Goal: Task Accomplishment & Management: Manage account settings

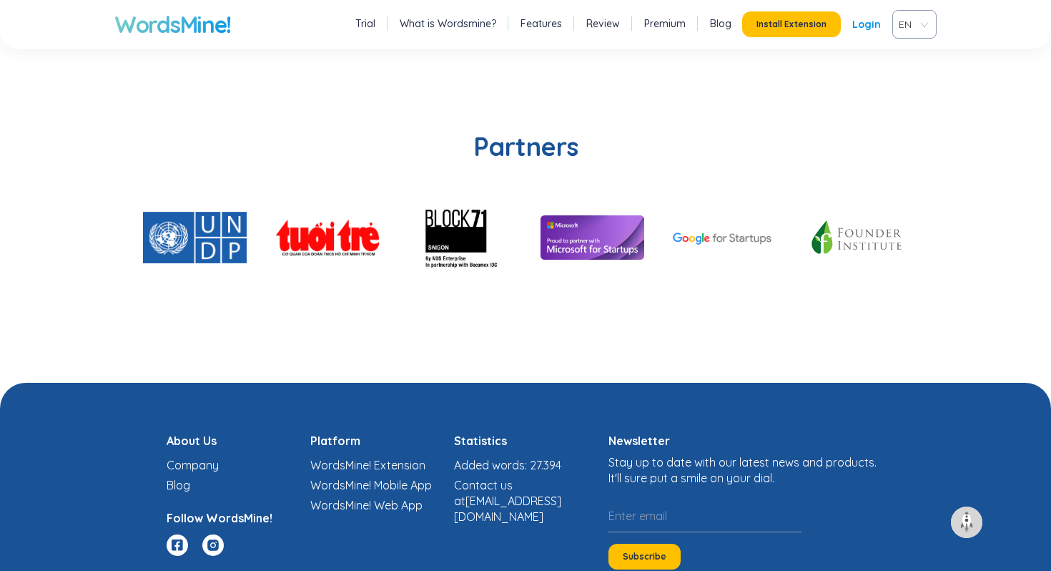
scroll to position [3411, 0]
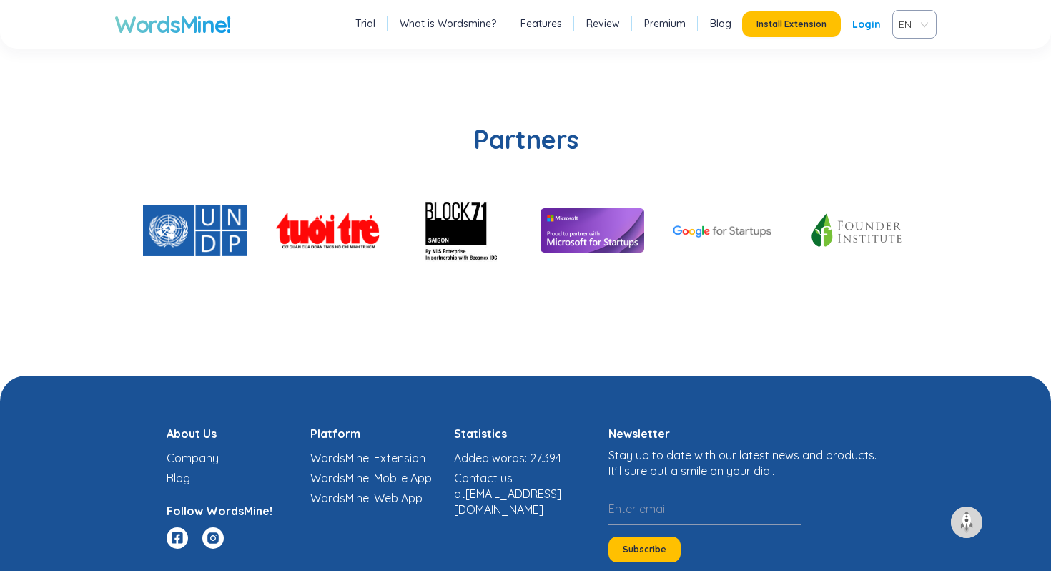
click at [656, 23] on link "Premium" at bounding box center [664, 23] width 41 height 14
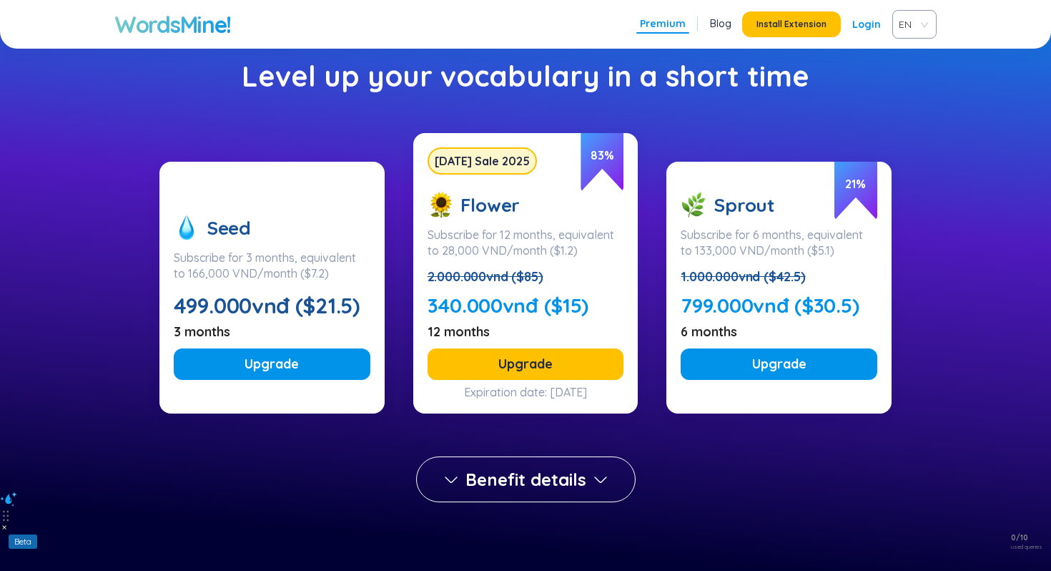
scroll to position [132, 0]
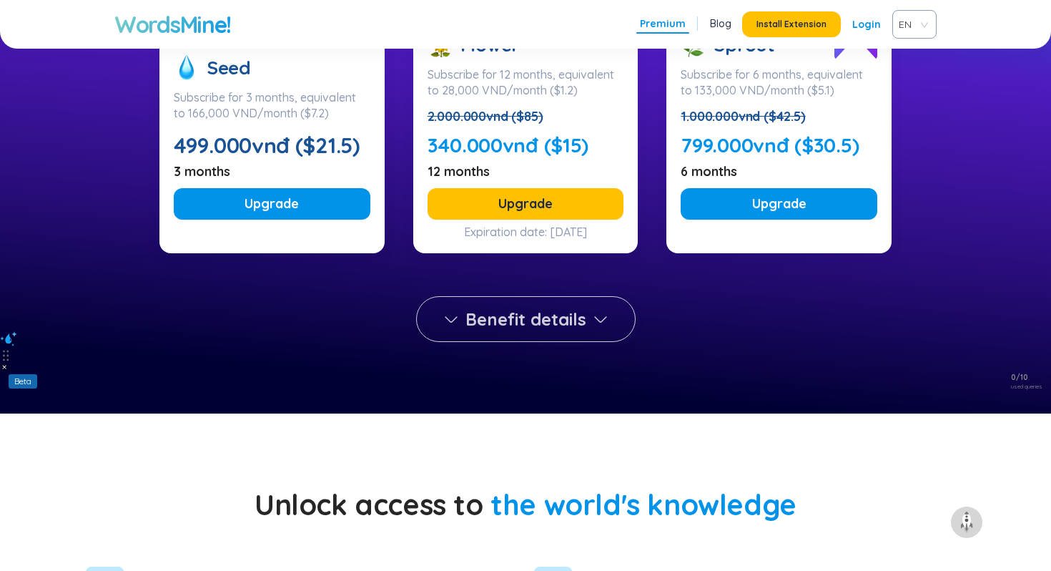
click at [601, 318] on icon "button" at bounding box center [600, 318] width 17 height 17
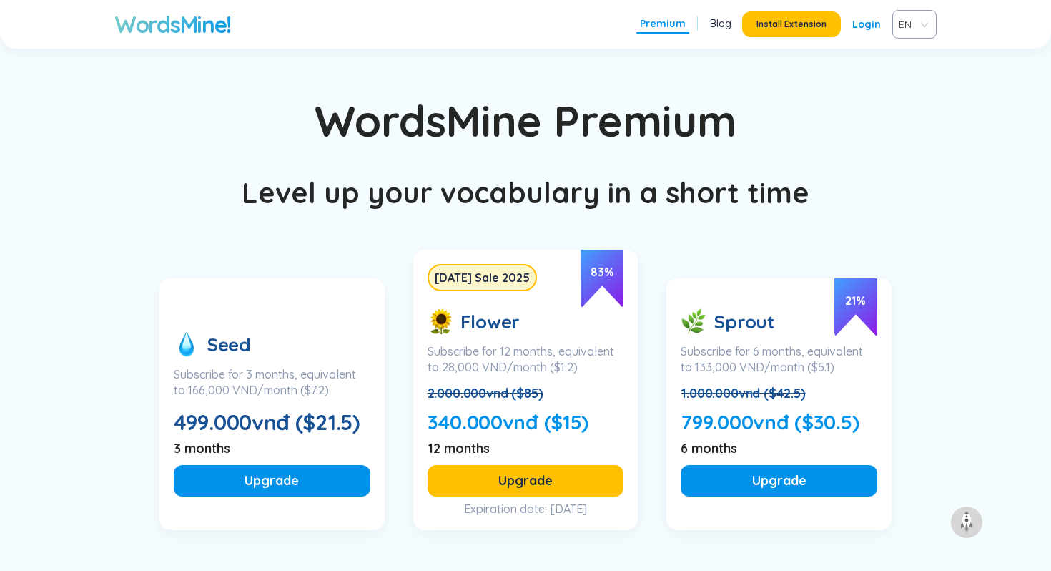
scroll to position [4679, 0]
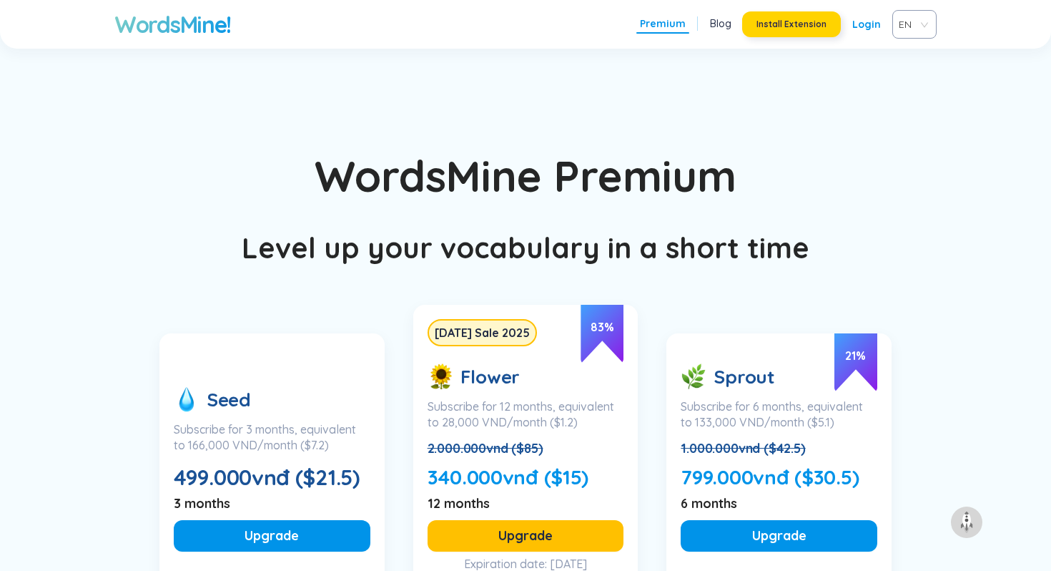
click at [804, 19] on span "Install Extension" at bounding box center [791, 24] width 70 height 11
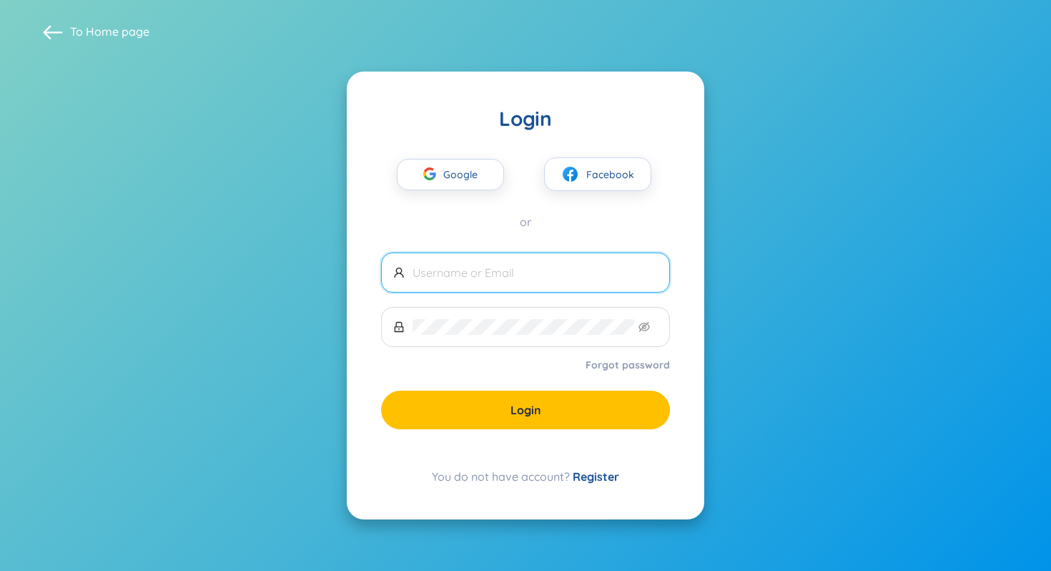
click at [587, 475] on link "Register" at bounding box center [596, 476] width 46 height 14
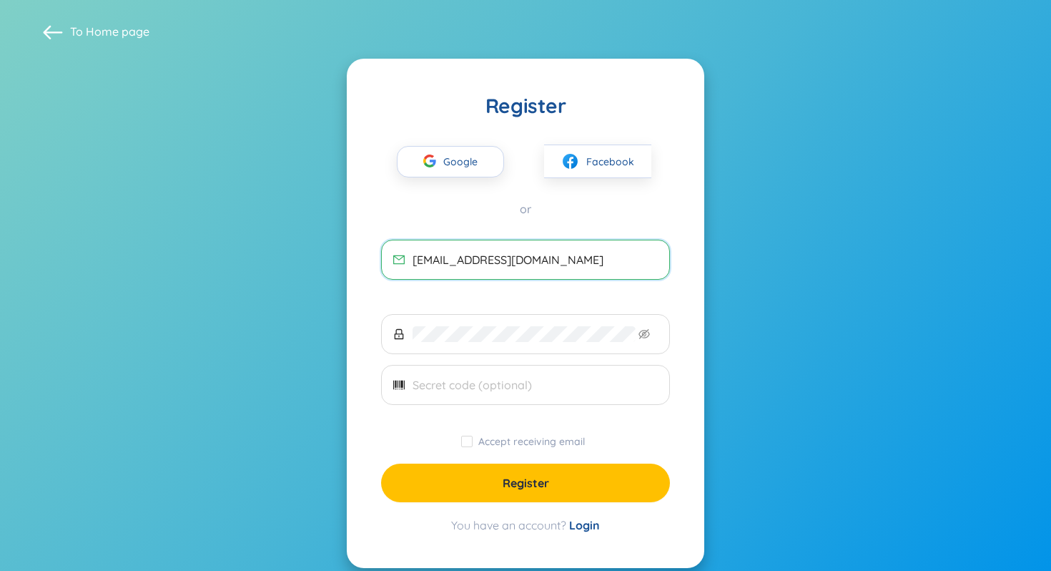
type input "t4tran3.10@gmail.com"
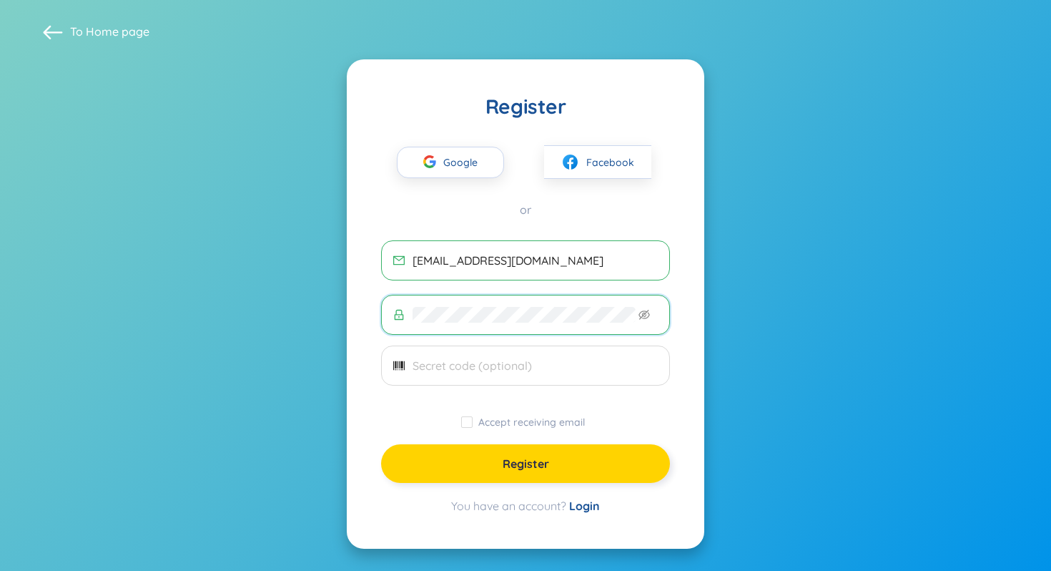
click at [567, 469] on button "Register" at bounding box center [525, 463] width 289 height 39
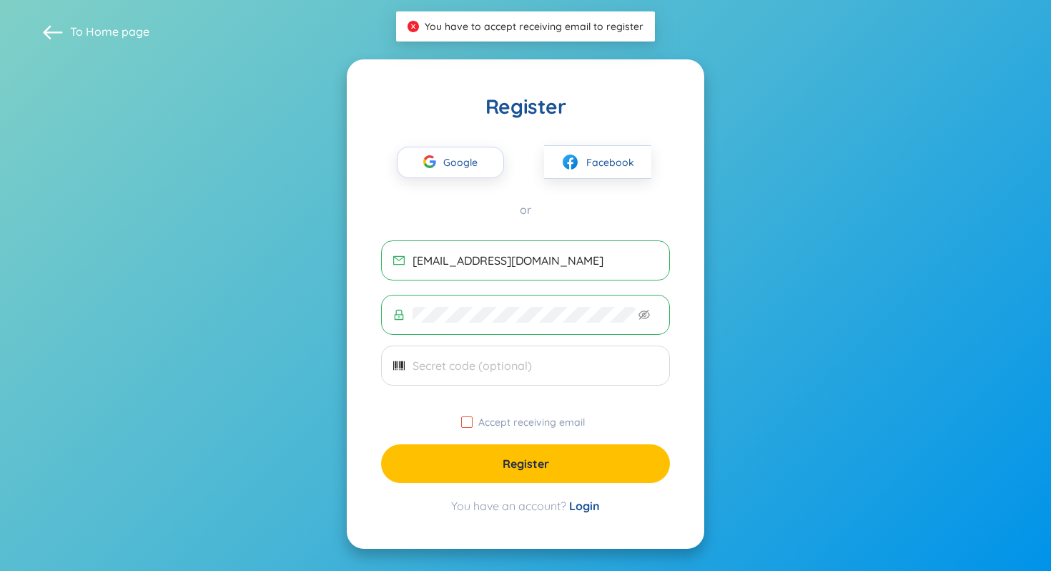
click at [469, 421] on input "Accept receiving email" at bounding box center [466, 421] width 11 height 11
checkbox input "true"
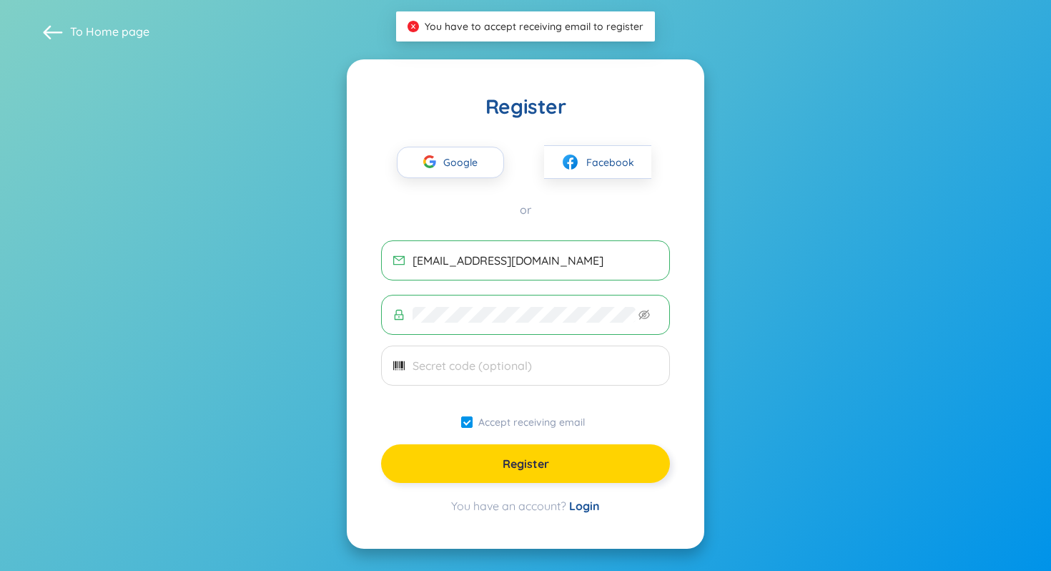
click at [479, 463] on button "Register" at bounding box center [525, 463] width 289 height 39
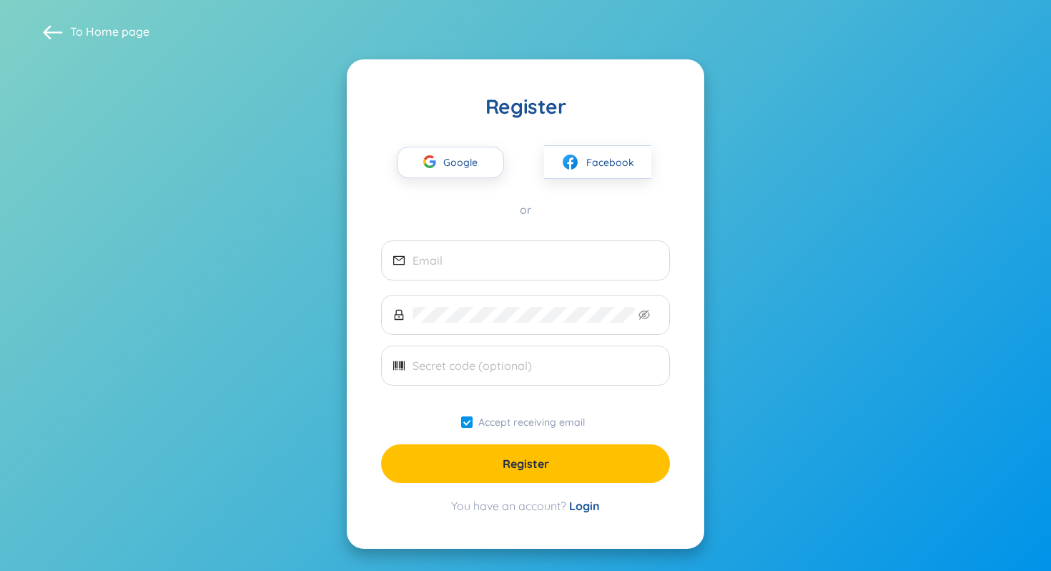
click at [584, 506] on link "Login" at bounding box center [584, 505] width 31 height 14
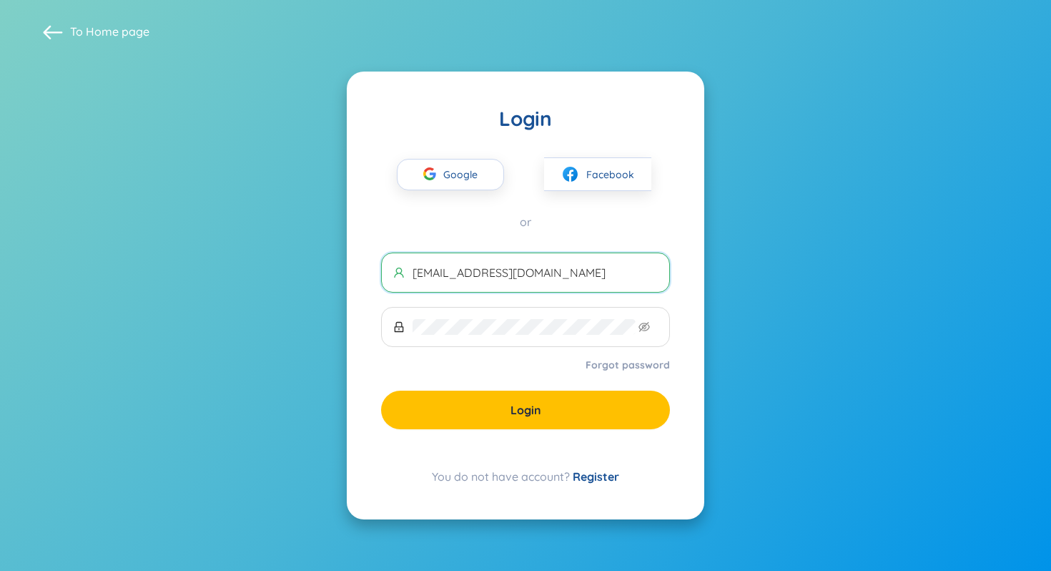
type input "t4tran3.10@gmail.com"
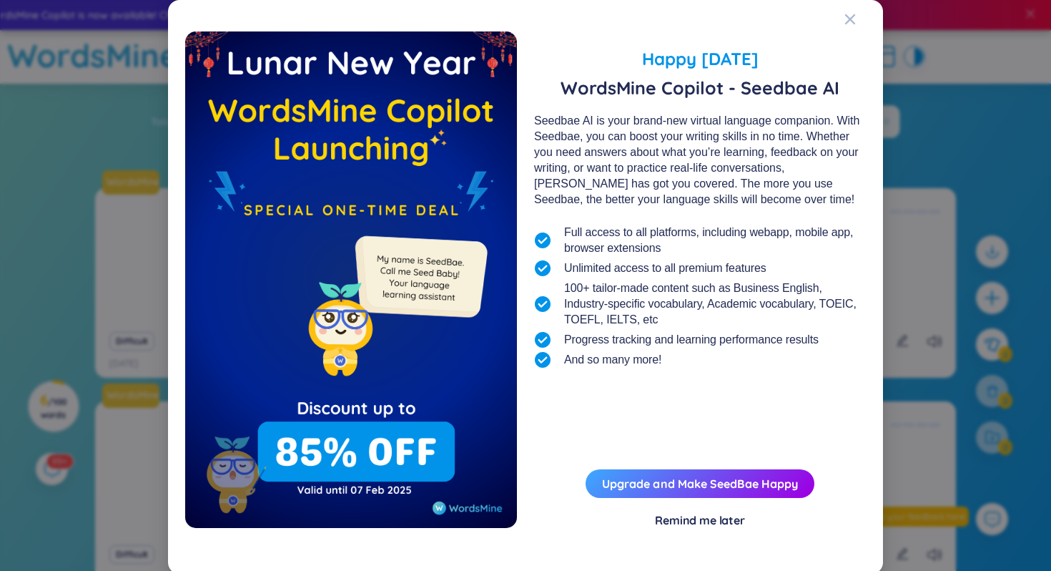
click at [725, 523] on div "Remind me later" at bounding box center [700, 520] width 90 height 16
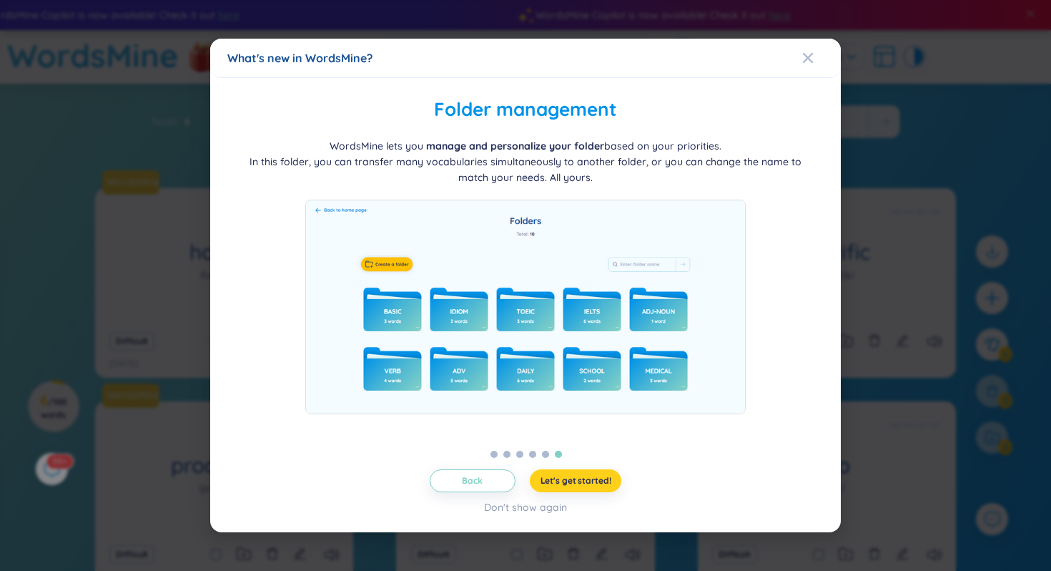
click at [589, 486] on span "Let's get started!" at bounding box center [576, 480] width 71 height 11
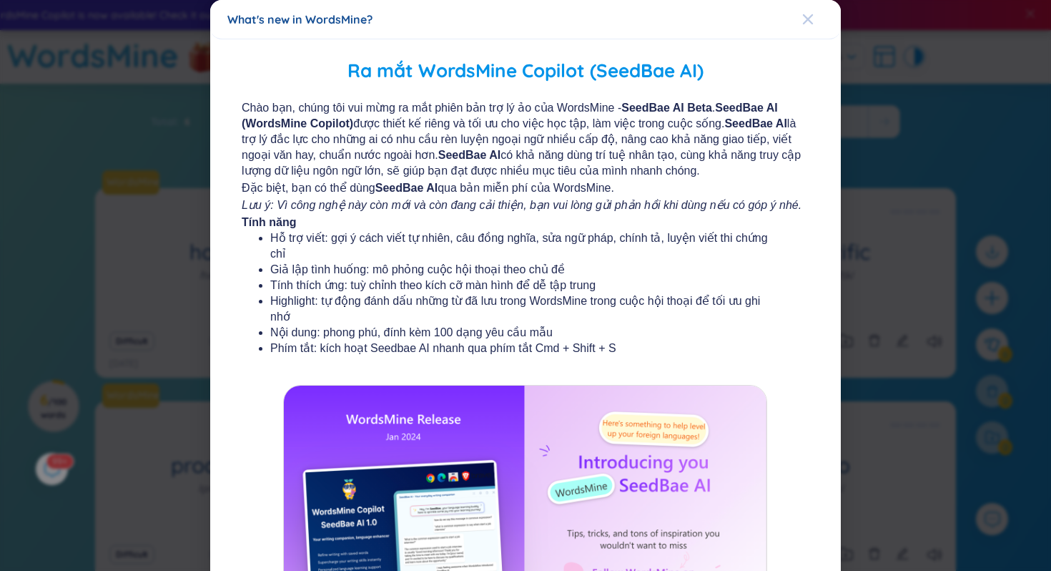
click at [809, 10] on div "Close" at bounding box center [807, 19] width 11 height 39
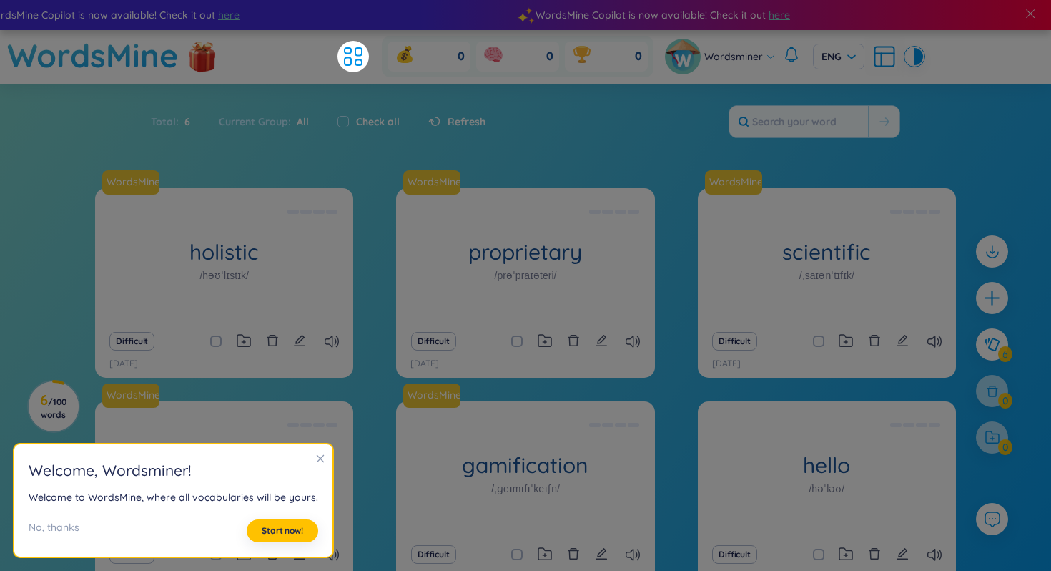
click at [315, 460] on icon "close" at bounding box center [320, 458] width 10 height 10
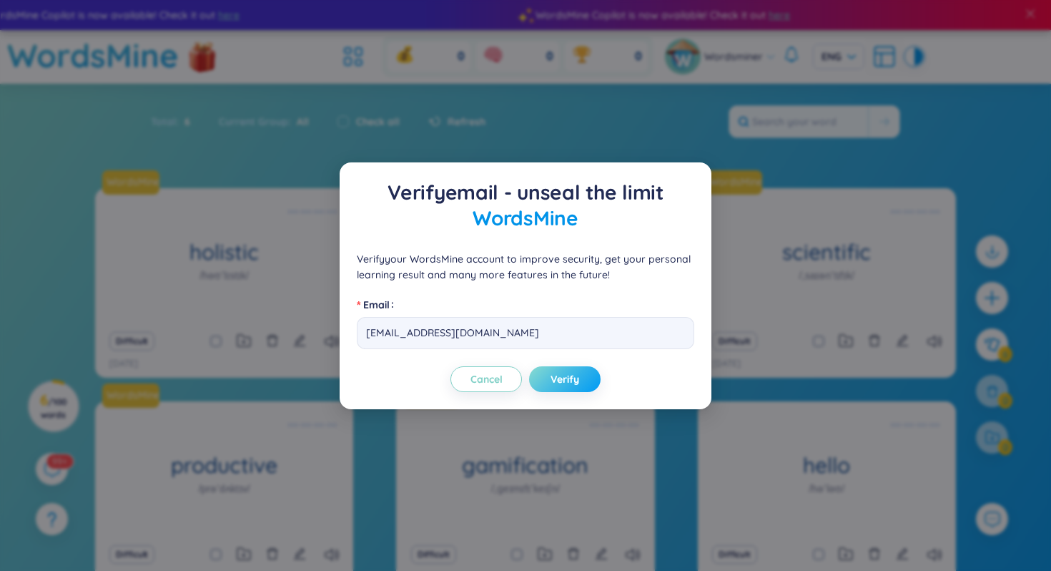
click at [574, 384] on span "Verify" at bounding box center [565, 379] width 29 height 14
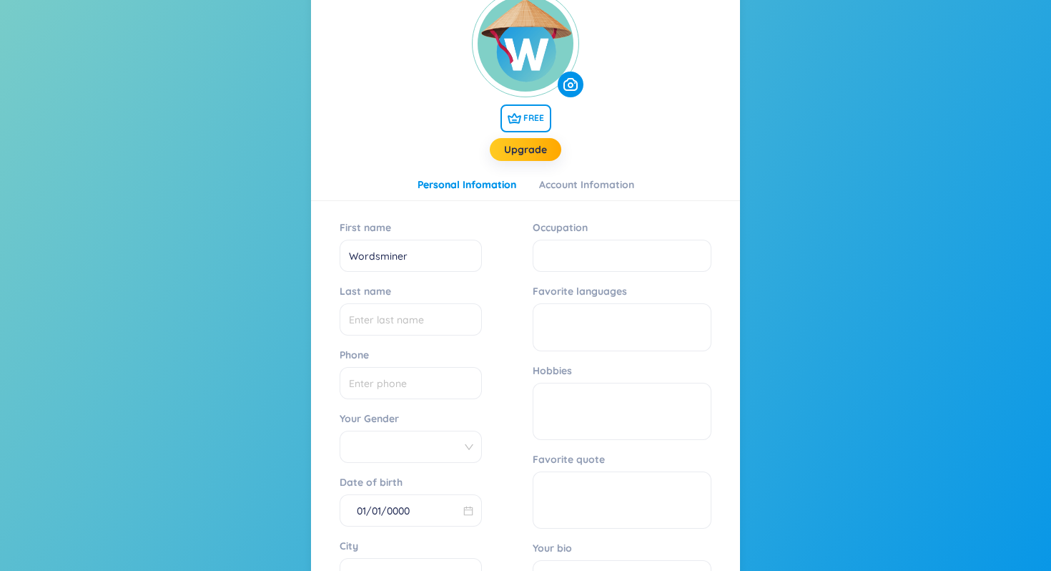
scroll to position [319, 0]
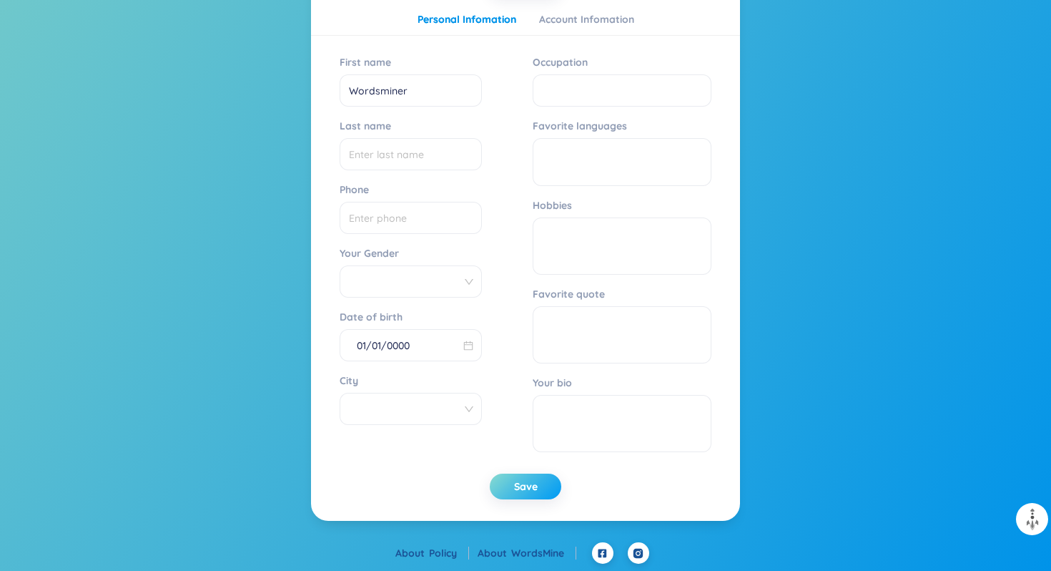
click at [515, 477] on button "Save" at bounding box center [526, 486] width 72 height 26
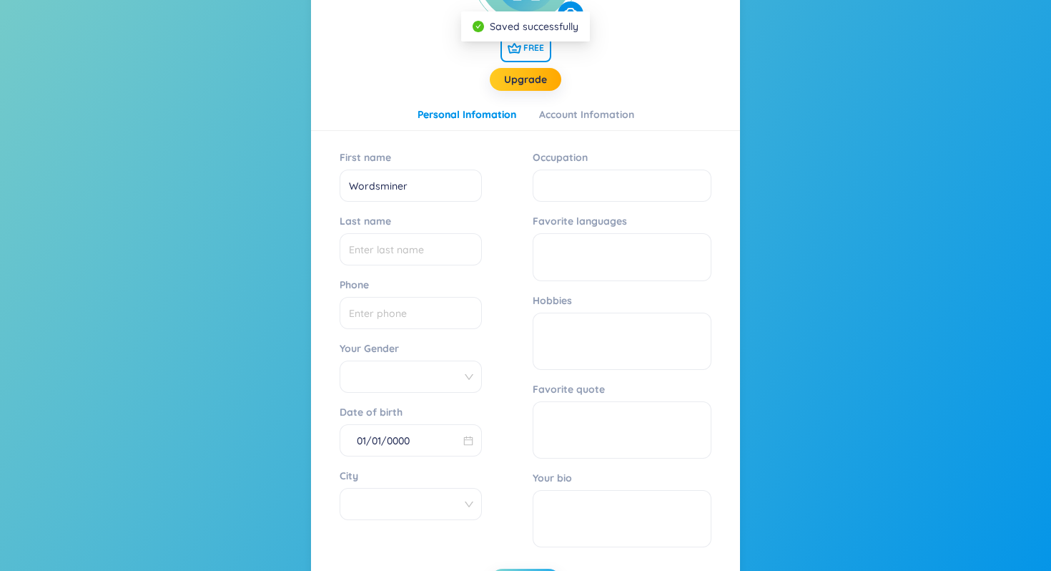
scroll to position [0, 0]
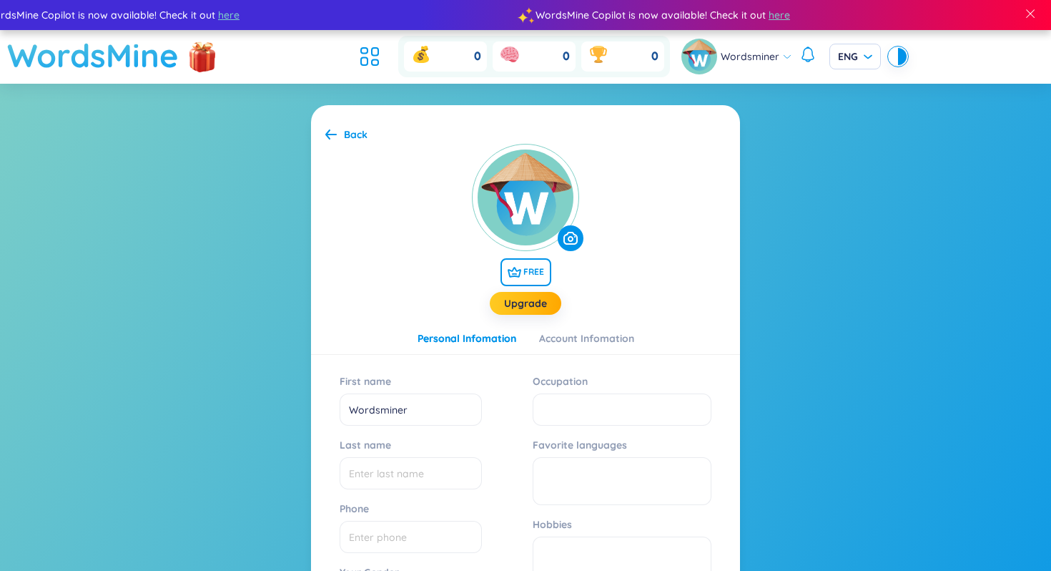
click at [157, 52] on h1 "WordsMine" at bounding box center [93, 55] width 172 height 51
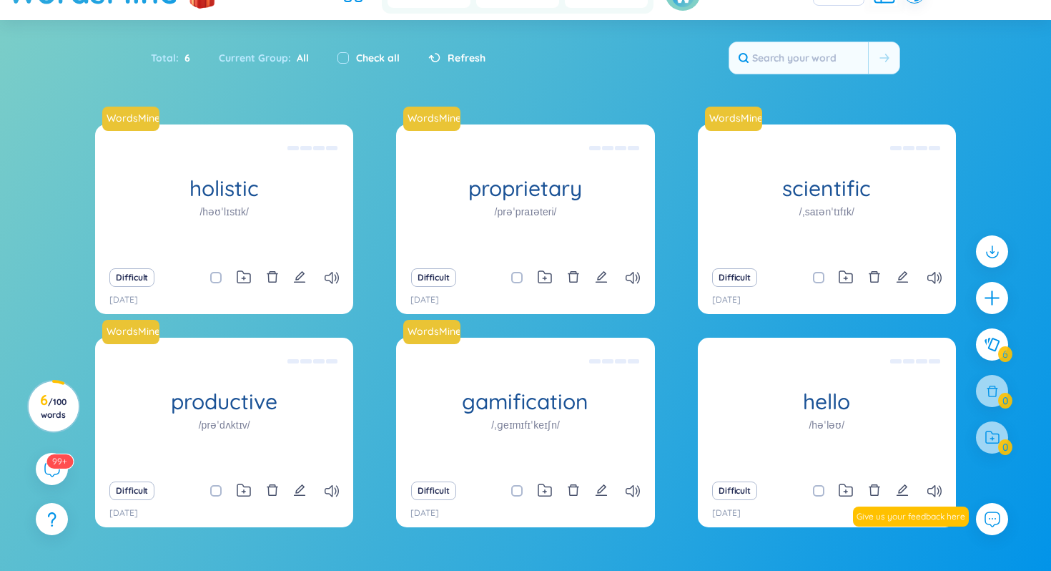
scroll to position [28, 0]
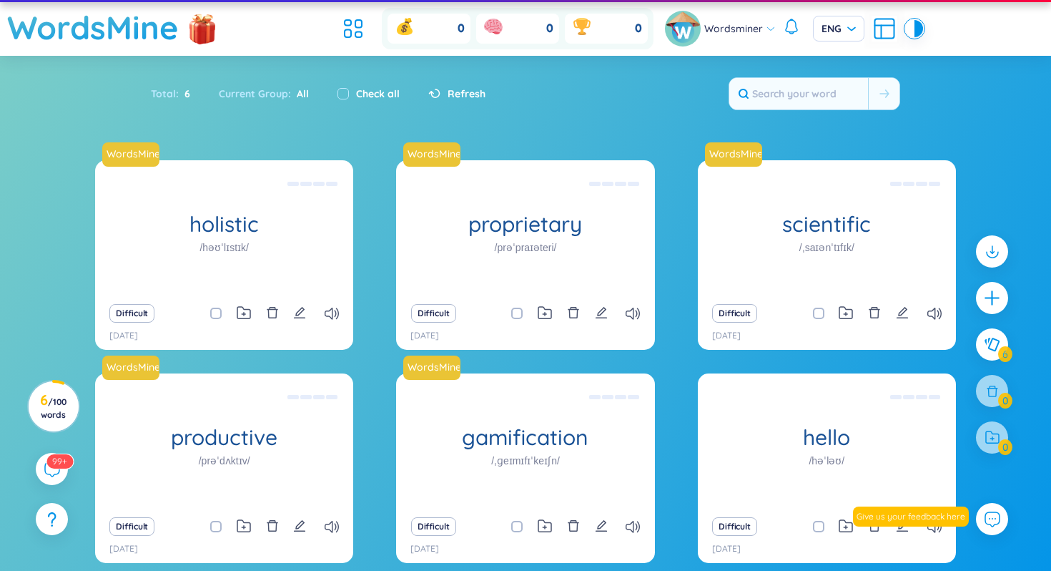
click at [297, 92] on span "All" at bounding box center [300, 93] width 18 height 13
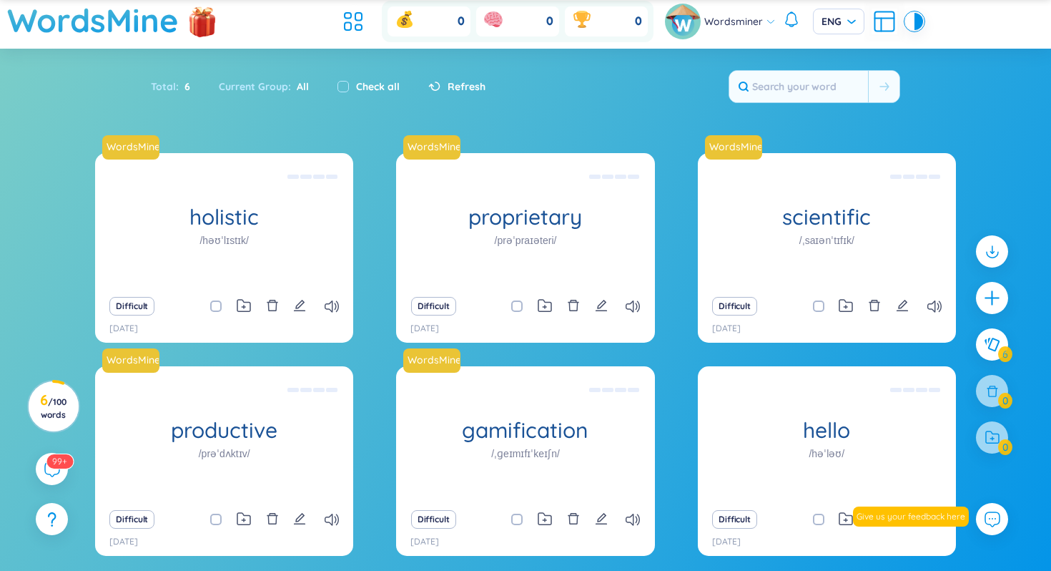
scroll to position [94, 0]
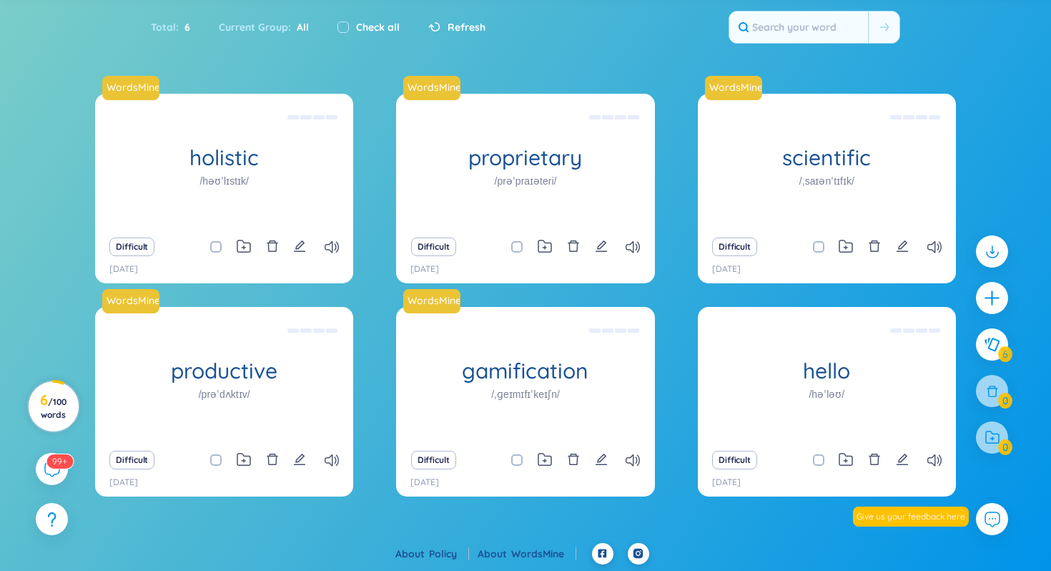
click at [49, 407] on h3 "6 / 100 words" at bounding box center [53, 407] width 32 height 26
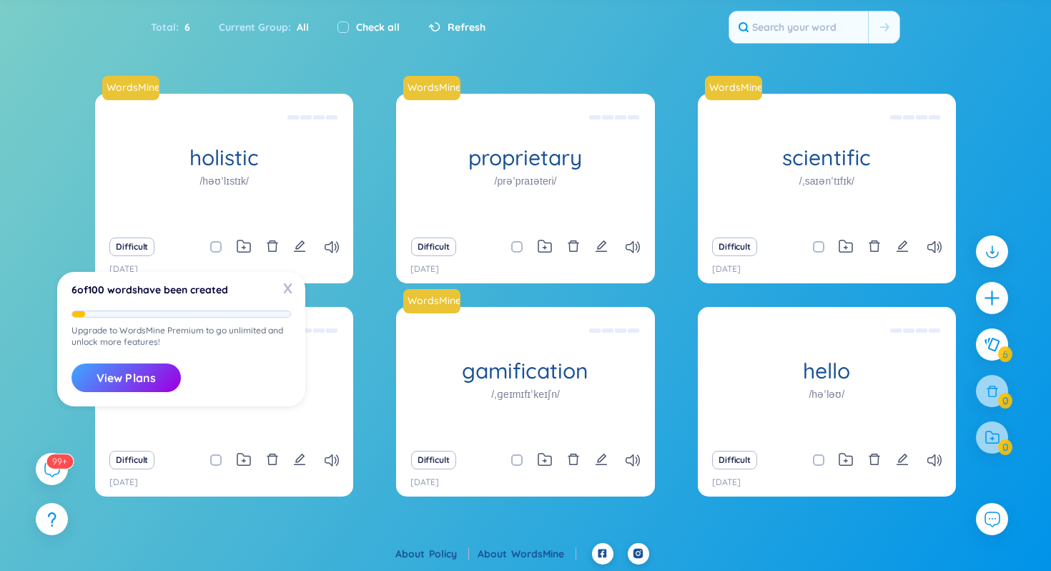
click at [634, 62] on div "Total : 6 Current Group : All Check all Refresh" at bounding box center [525, 34] width 892 height 61
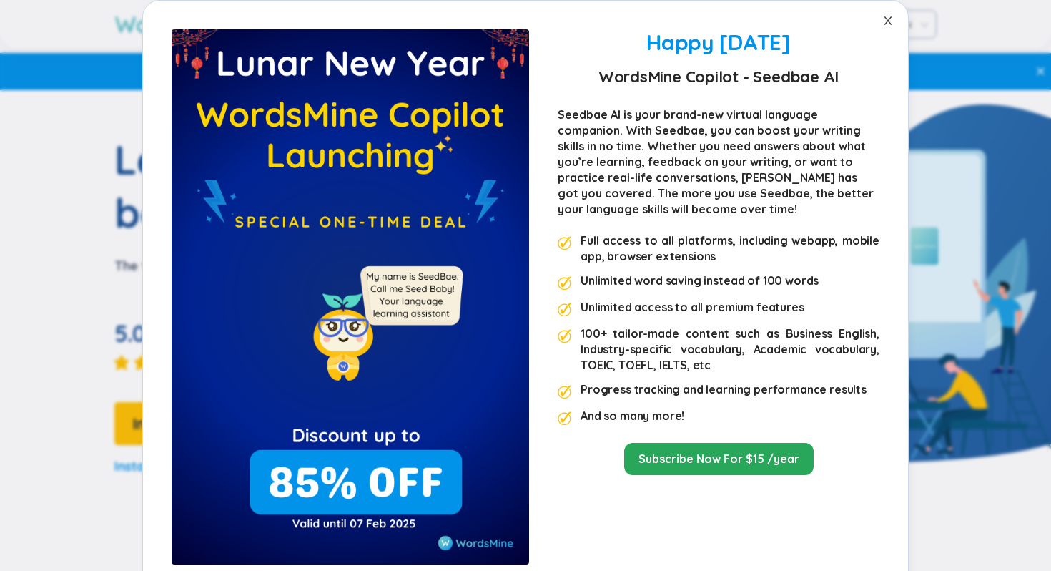
click at [895, 19] on span "Close" at bounding box center [888, 21] width 40 height 40
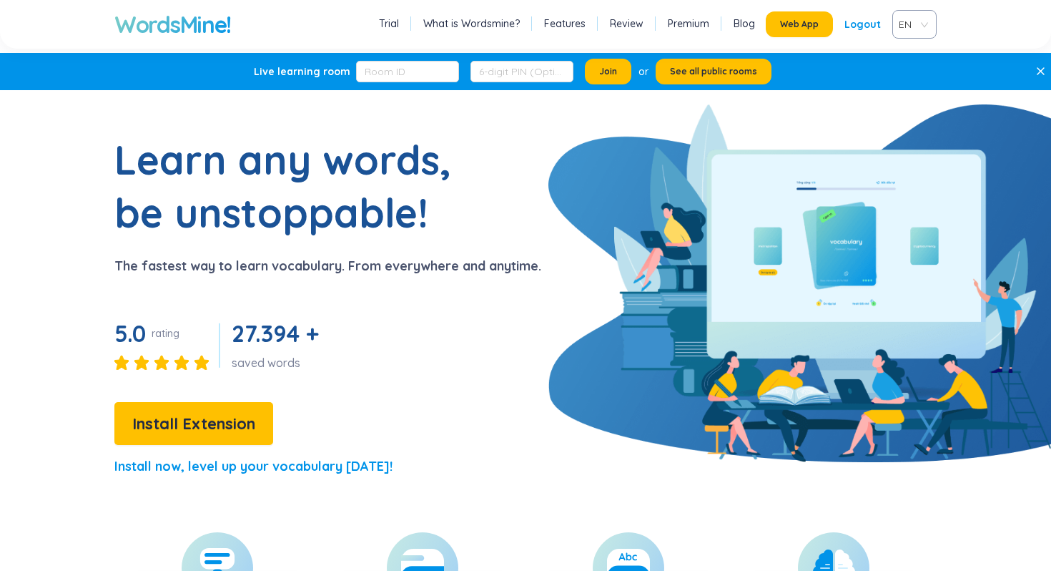
click at [685, 24] on link "Premium" at bounding box center [688, 23] width 41 height 14
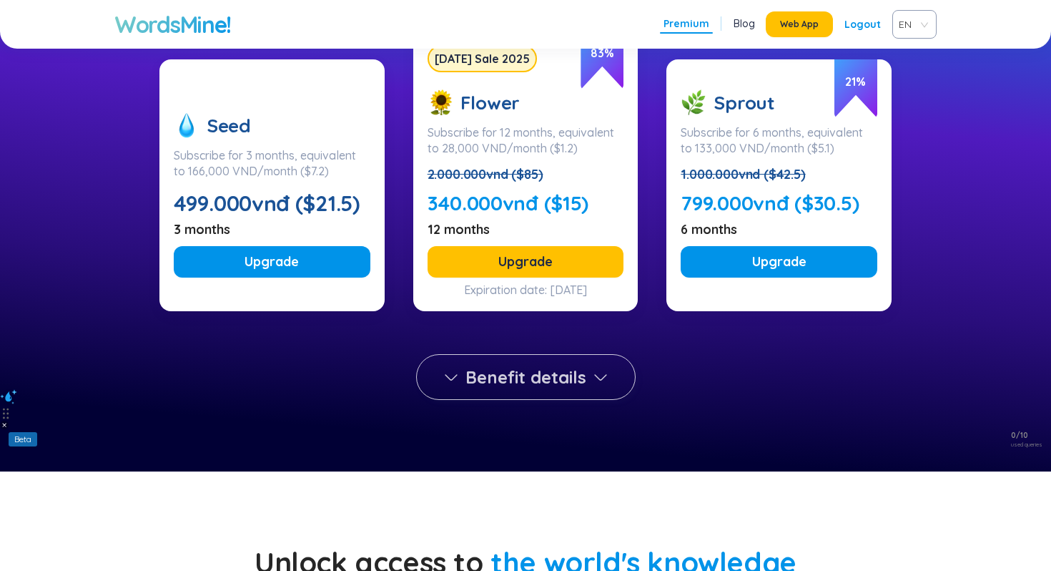
click at [571, 373] on span "Benefit details" at bounding box center [525, 376] width 121 height 23
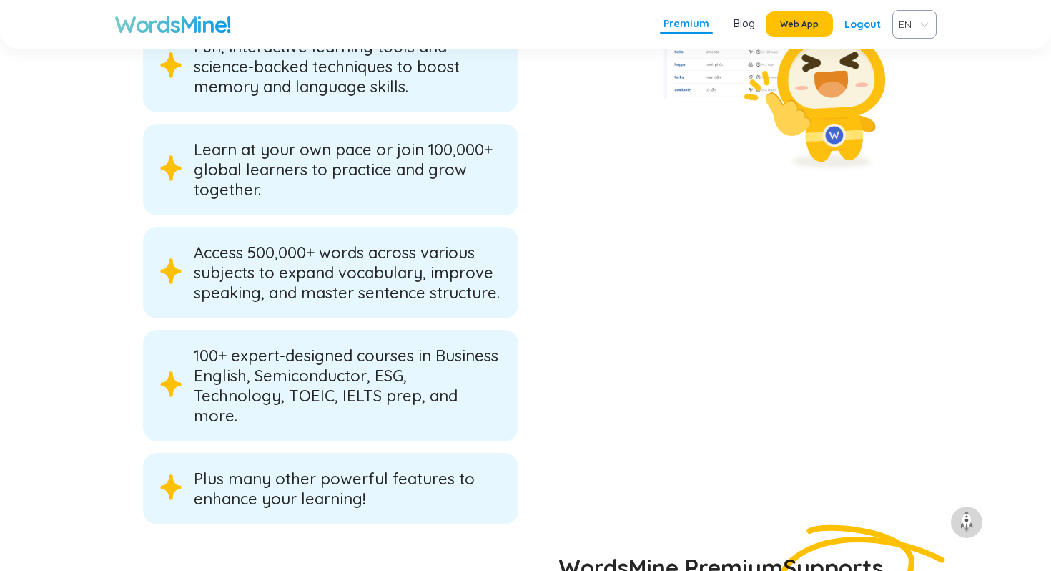
scroll to position [2452, 0]
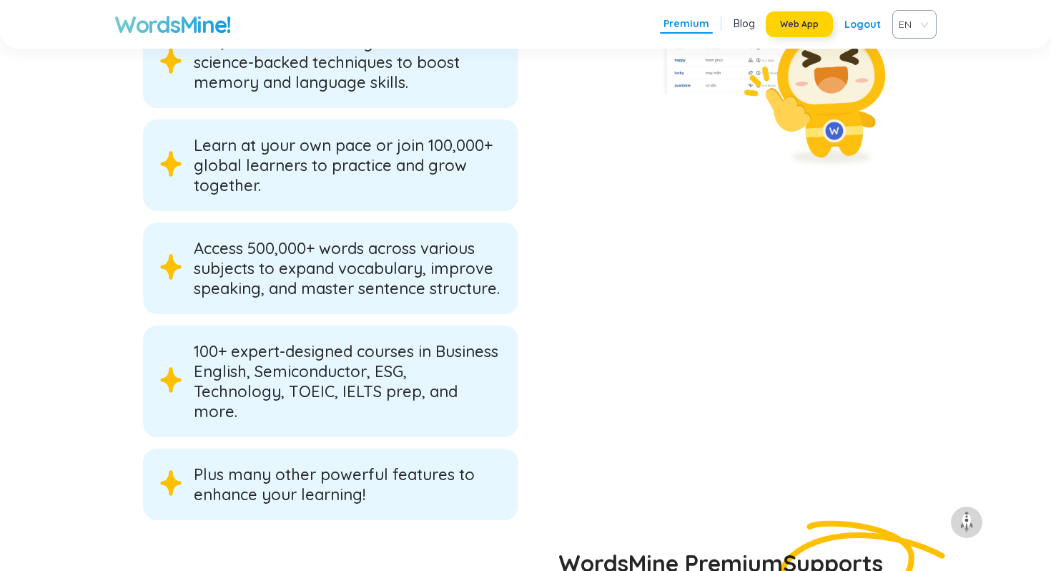
click at [789, 19] on span "Web App" at bounding box center [799, 24] width 39 height 11
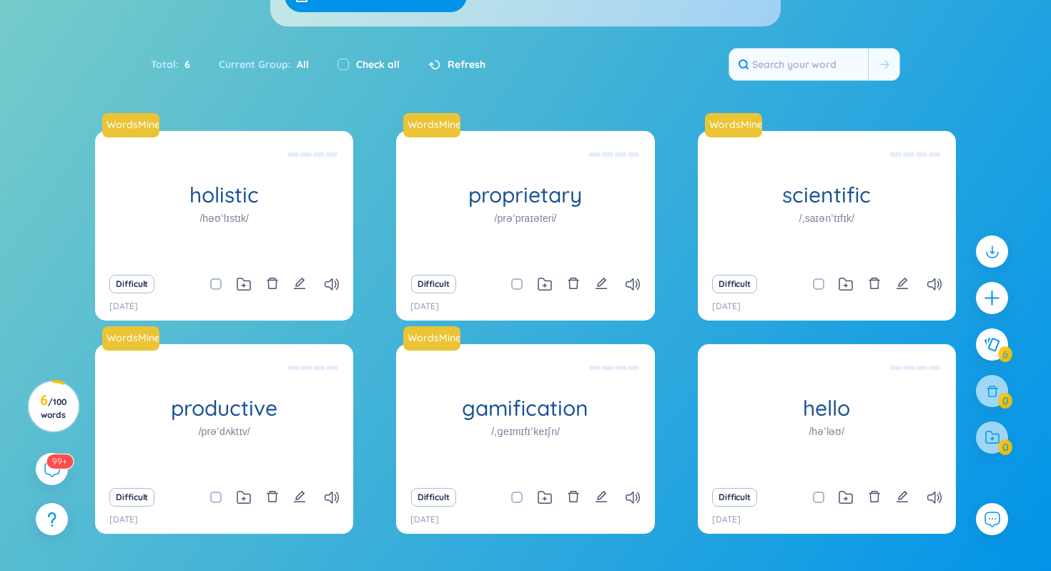
scroll to position [202, 0]
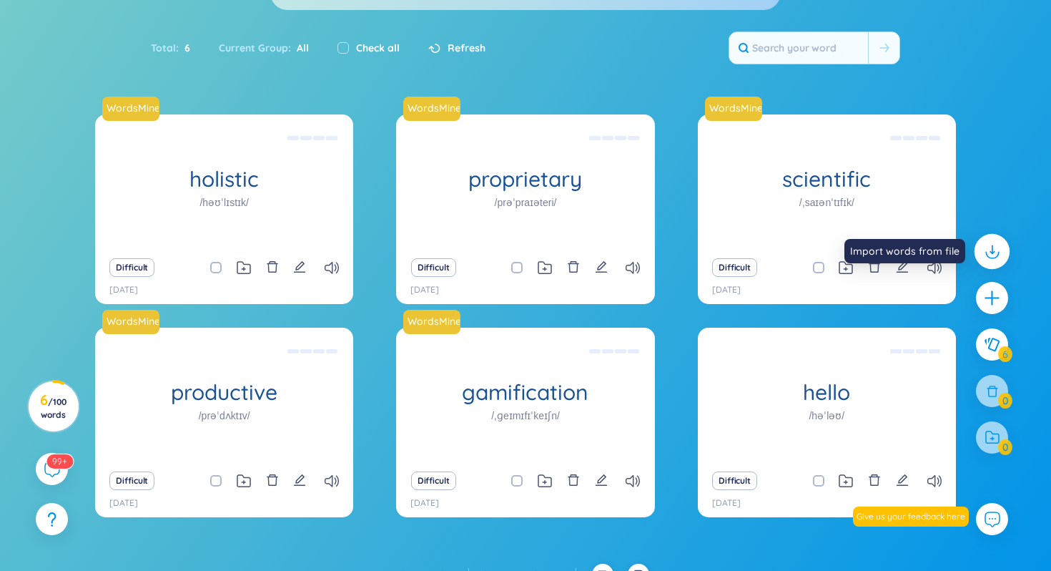
click at [985, 249] on icon at bounding box center [991, 251] width 19 height 19
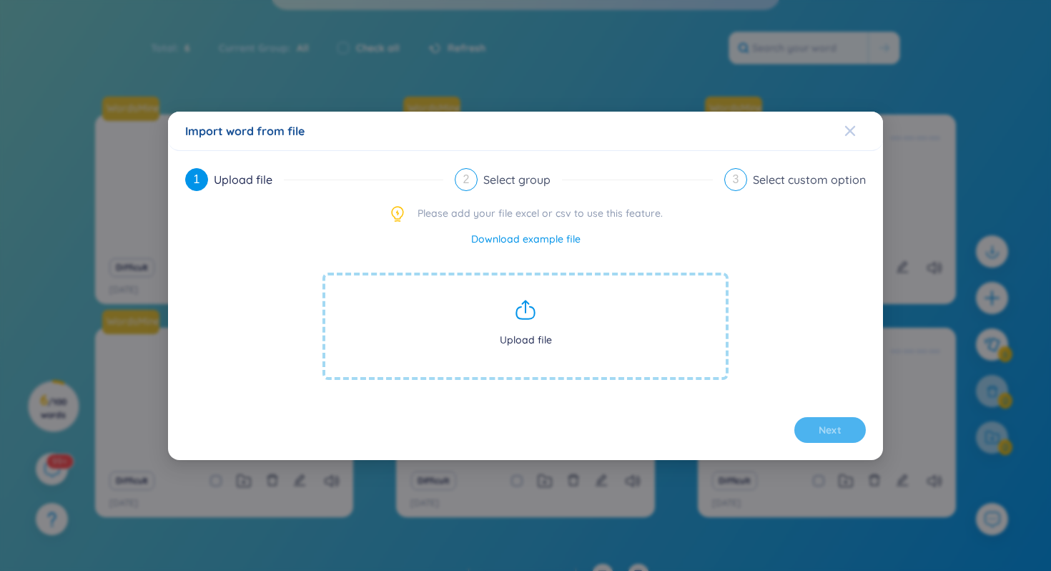
click at [844, 127] on icon "Close" at bounding box center [849, 130] width 11 height 11
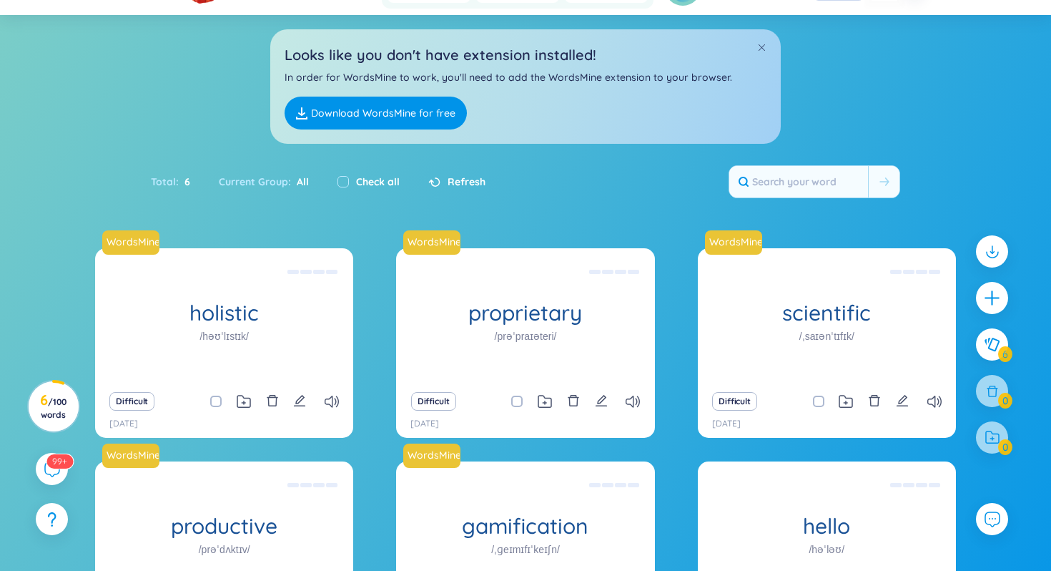
scroll to position [0, 0]
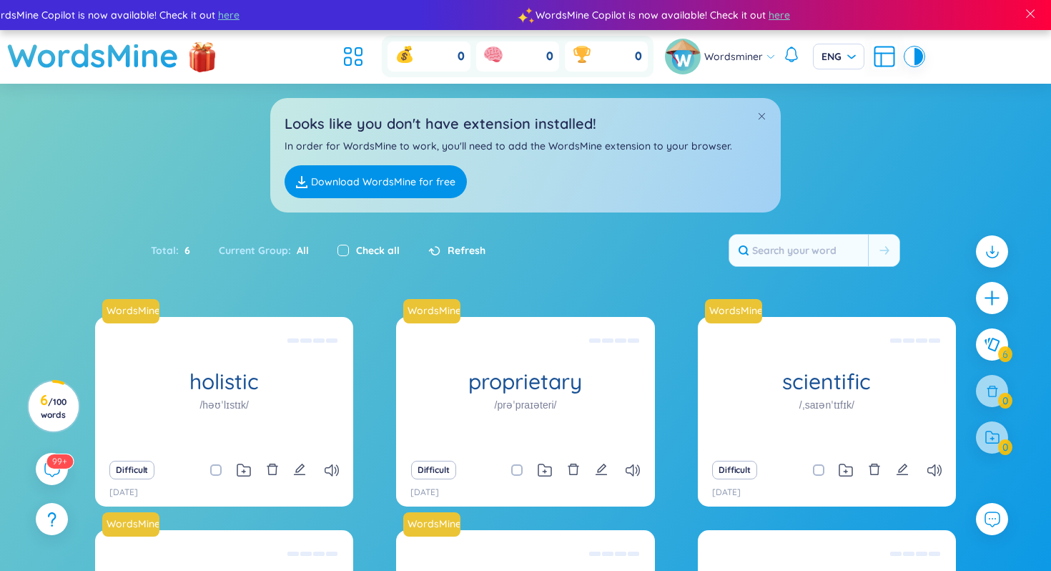
click at [345, 249] on input "checkbox" at bounding box center [342, 250] width 11 height 11
checkbox input "true"
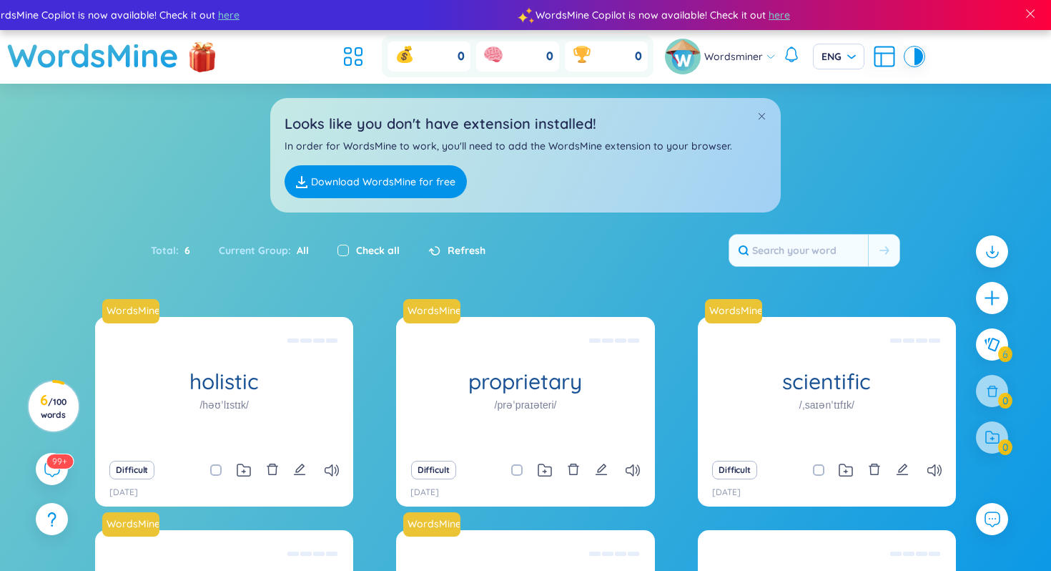
checkbox input "true"
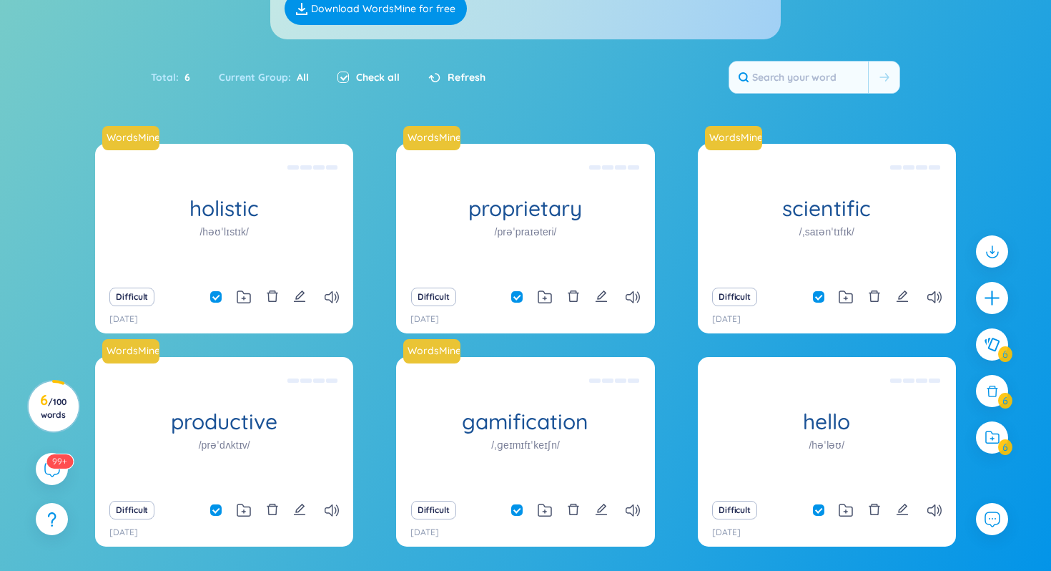
scroll to position [224, 0]
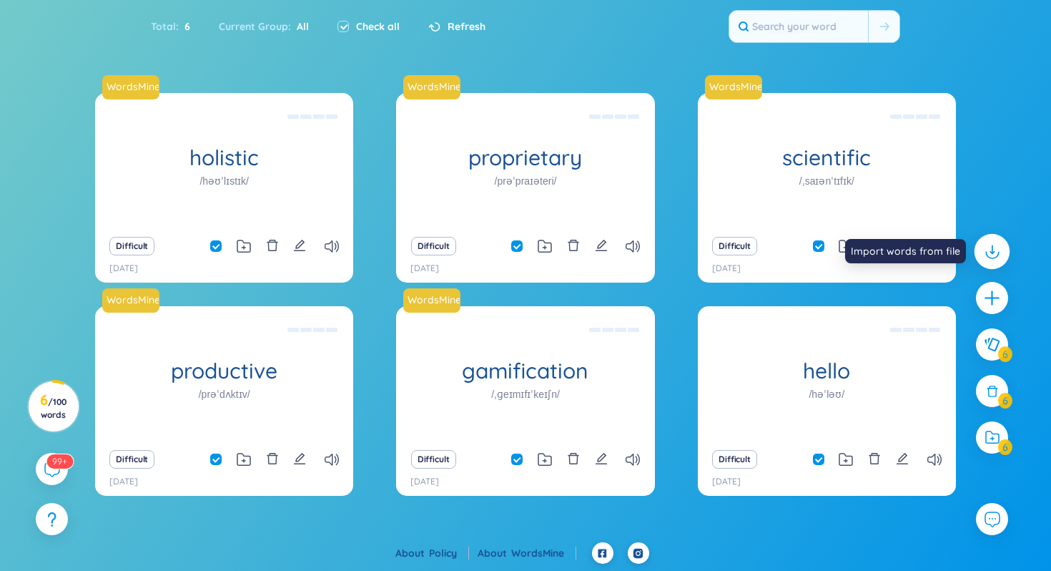
click at [995, 259] on icon at bounding box center [991, 251] width 19 height 19
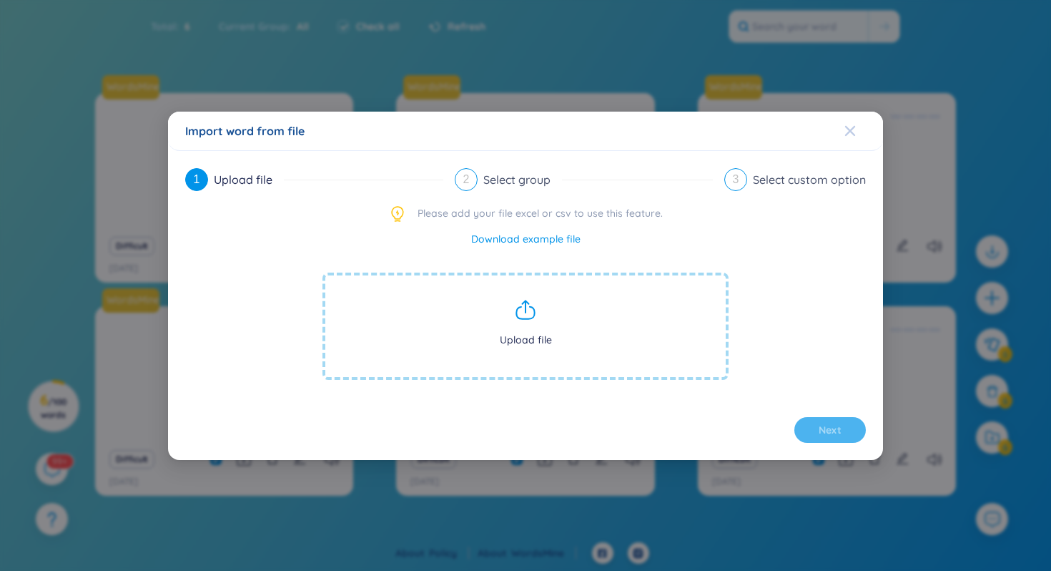
click at [849, 135] on icon "Close" at bounding box center [849, 130] width 11 height 11
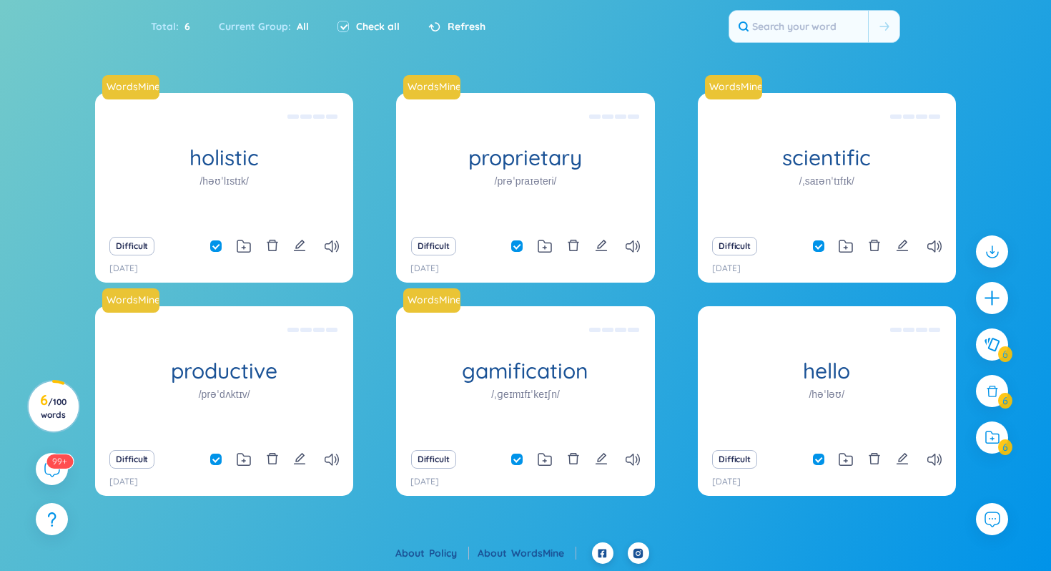
scroll to position [0, 0]
